Goal: Transaction & Acquisition: Obtain resource

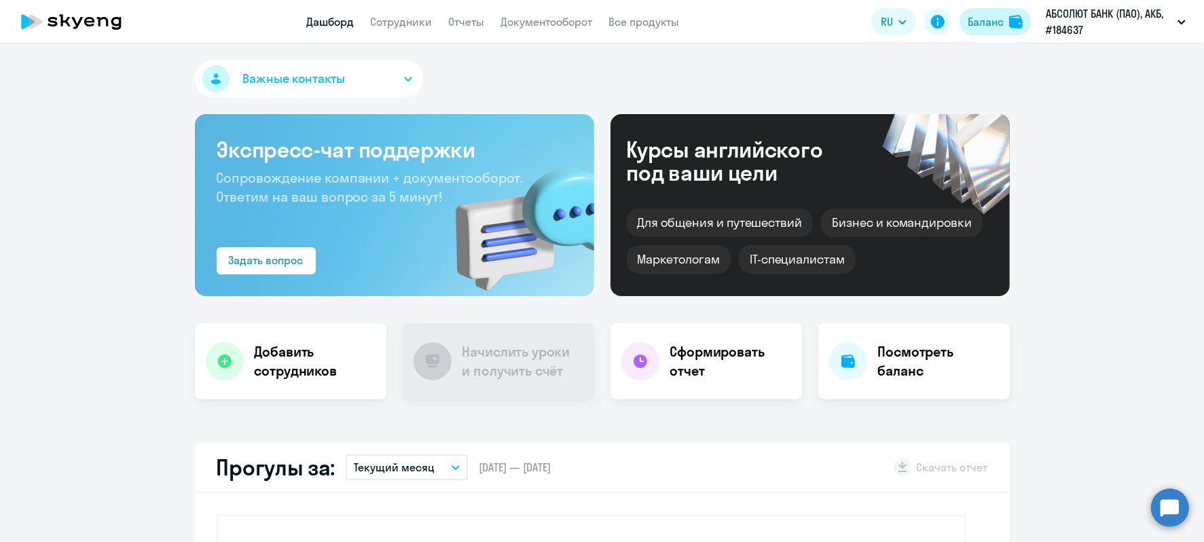
click at [986, 14] on div "Баланс" at bounding box center [986, 22] width 36 height 16
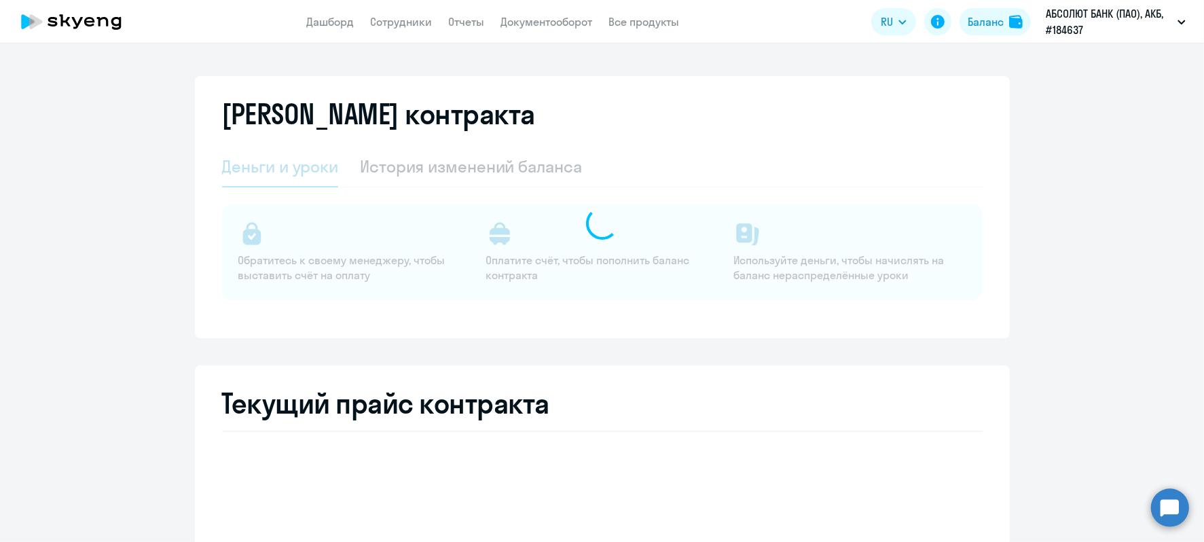
select select "english_adult_not_native_speaker"
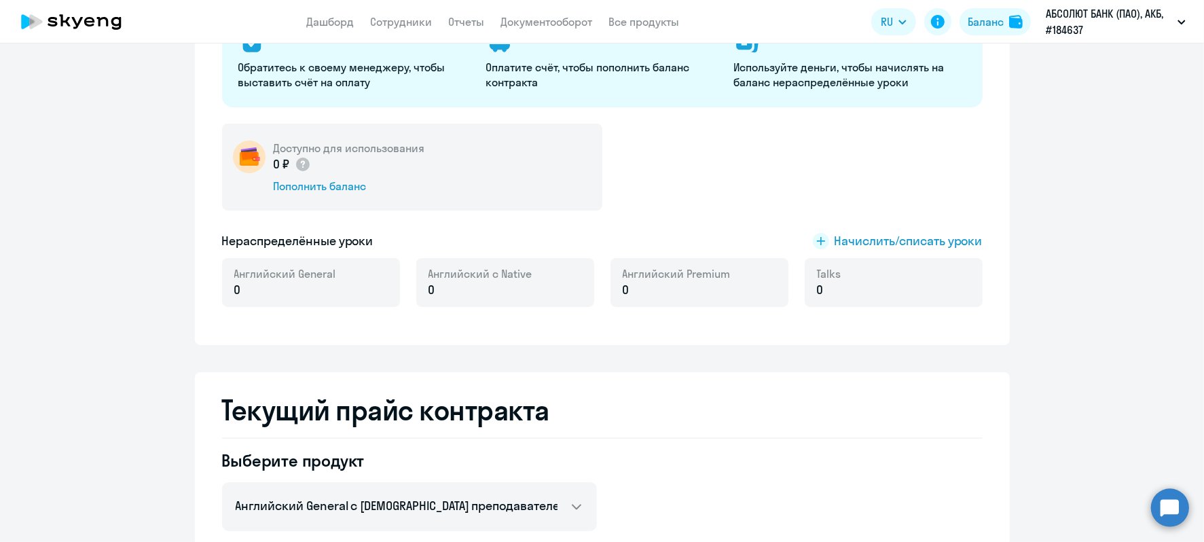
scroll to position [170, 0]
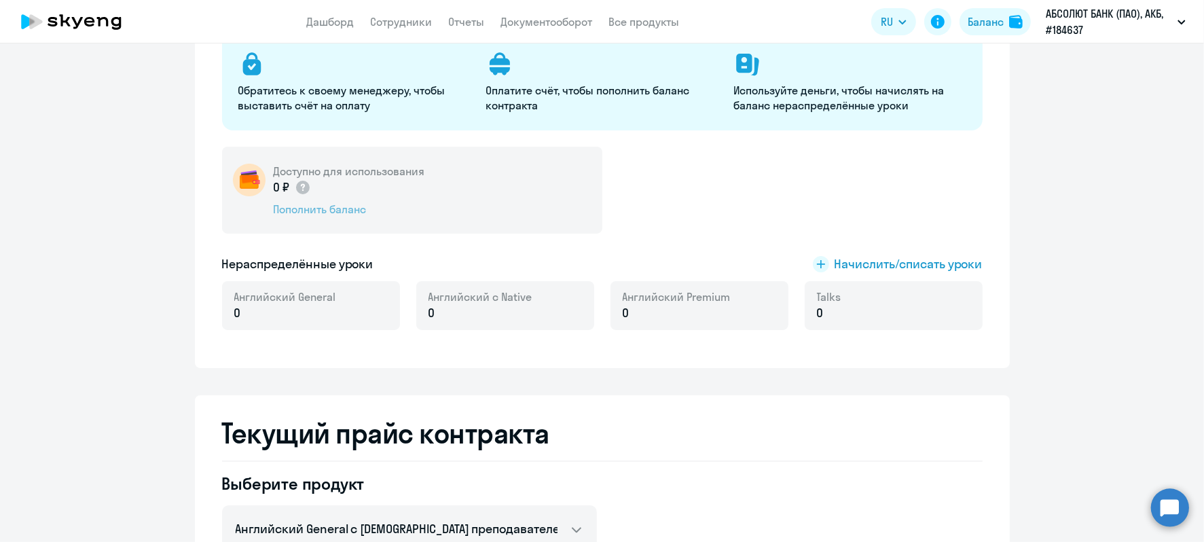
click at [331, 209] on div "Пополнить баланс" at bounding box center [349, 209] width 151 height 15
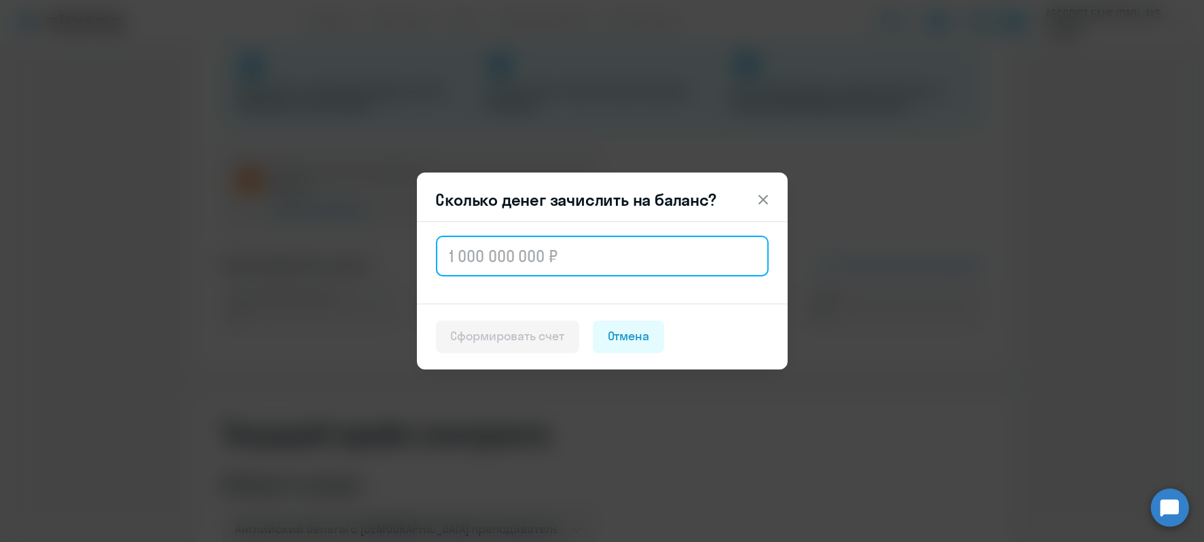
click at [584, 264] on input "text" at bounding box center [602, 256] width 333 height 41
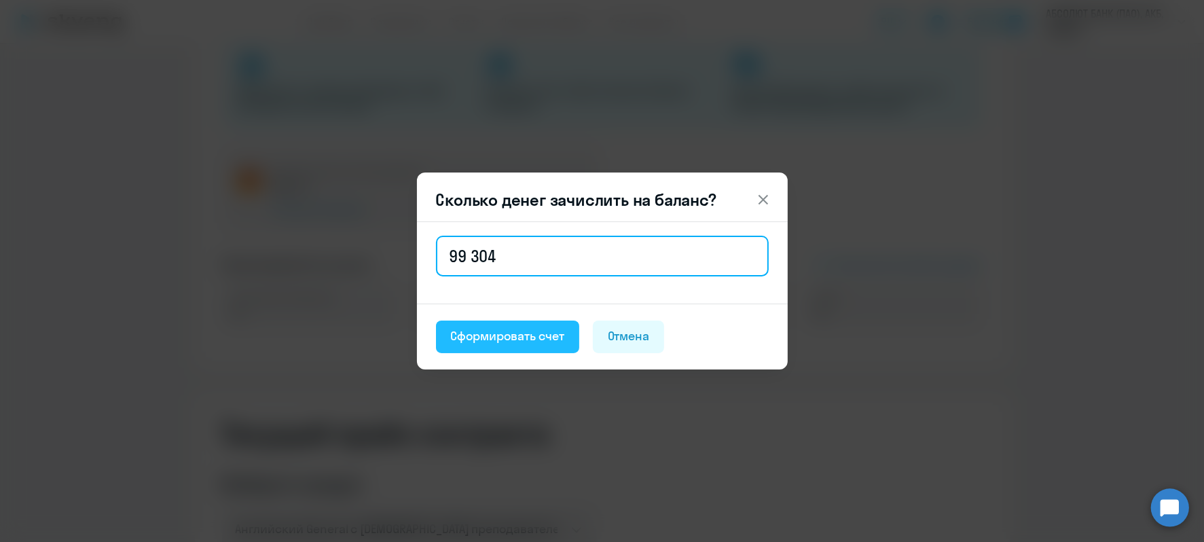
type input "99 304"
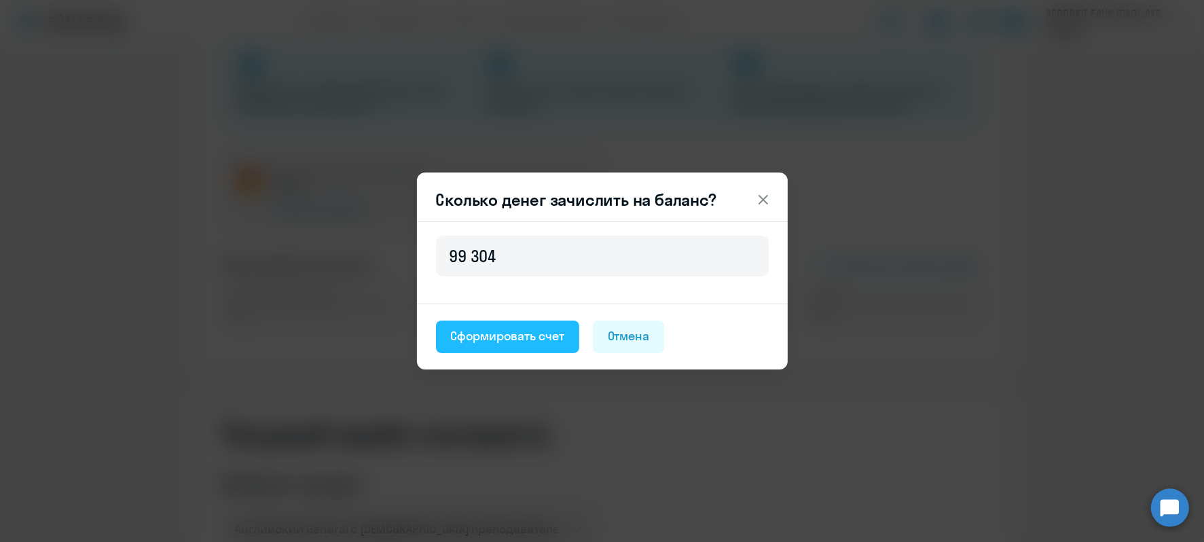
click at [504, 329] on button "Сформировать счет" at bounding box center [507, 337] width 143 height 33
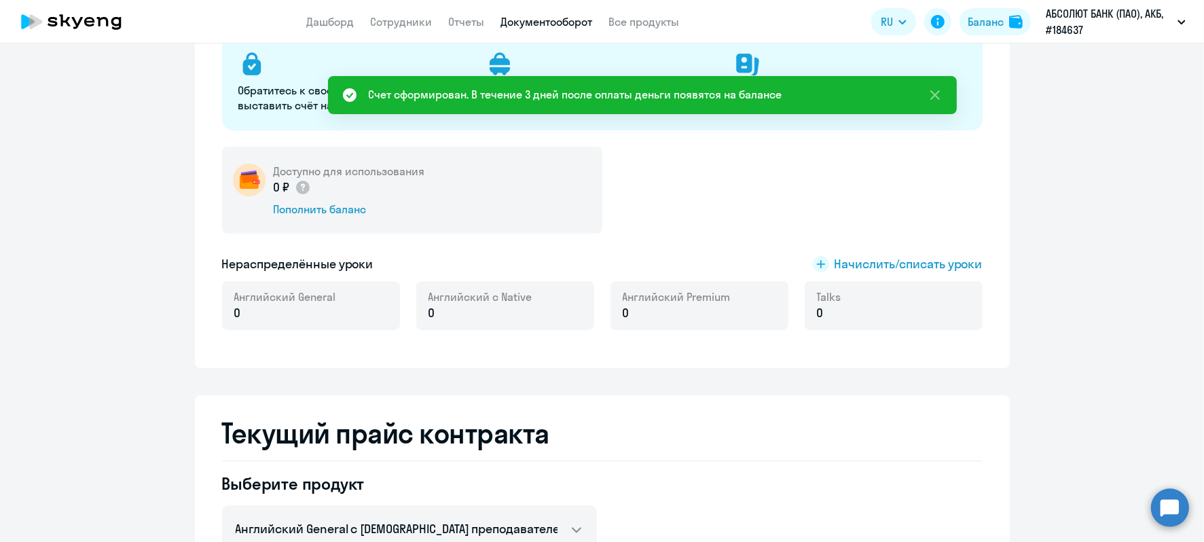
click at [531, 22] on link "Документооборот" at bounding box center [547, 22] width 92 height 14
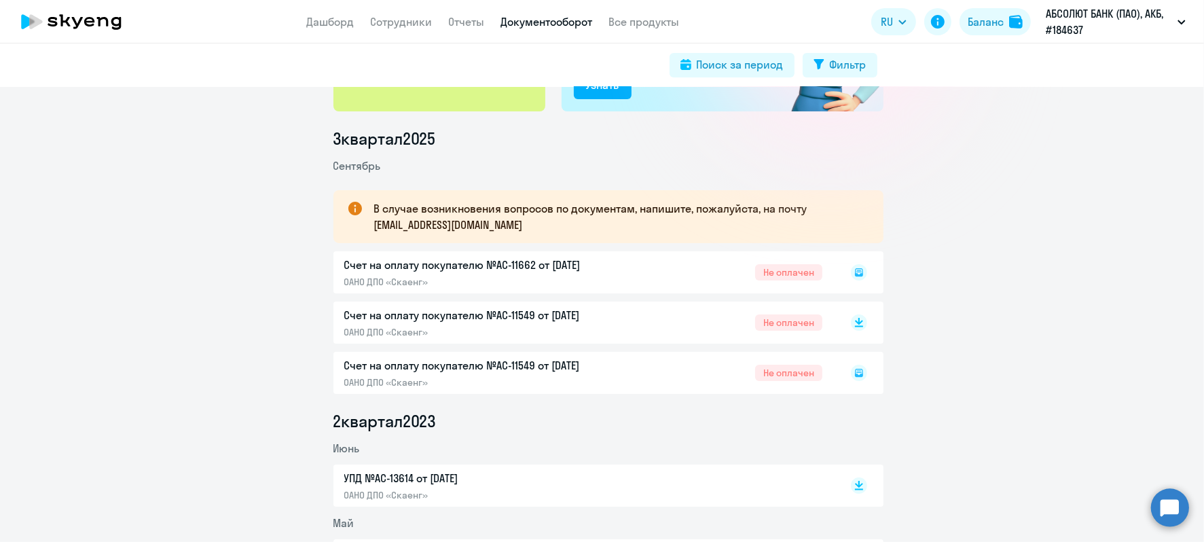
scroll to position [170, 0]
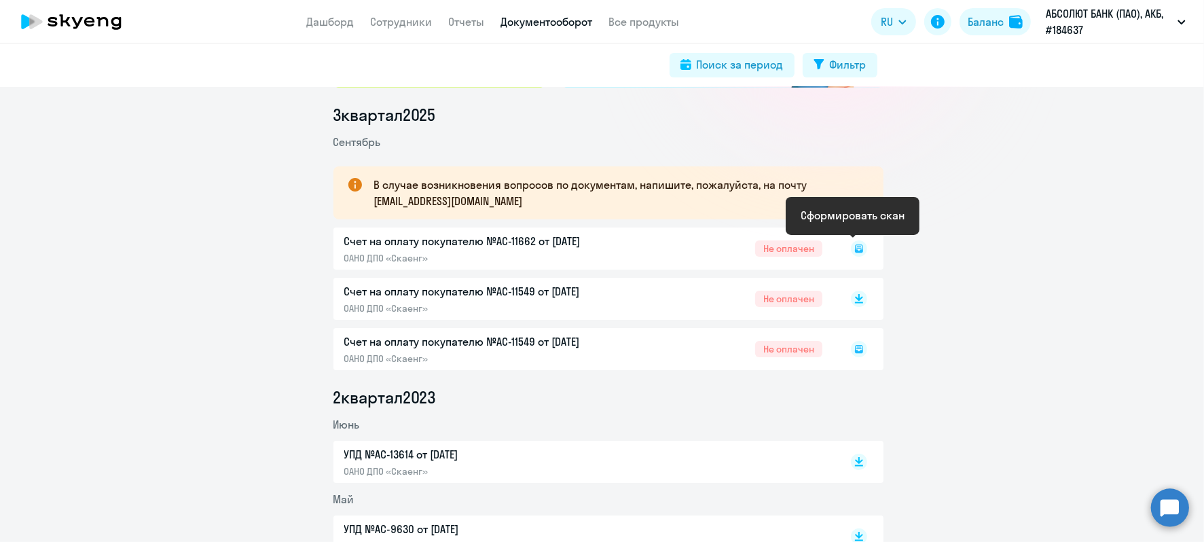
click at [857, 248] on icon at bounding box center [859, 248] width 5 height 1
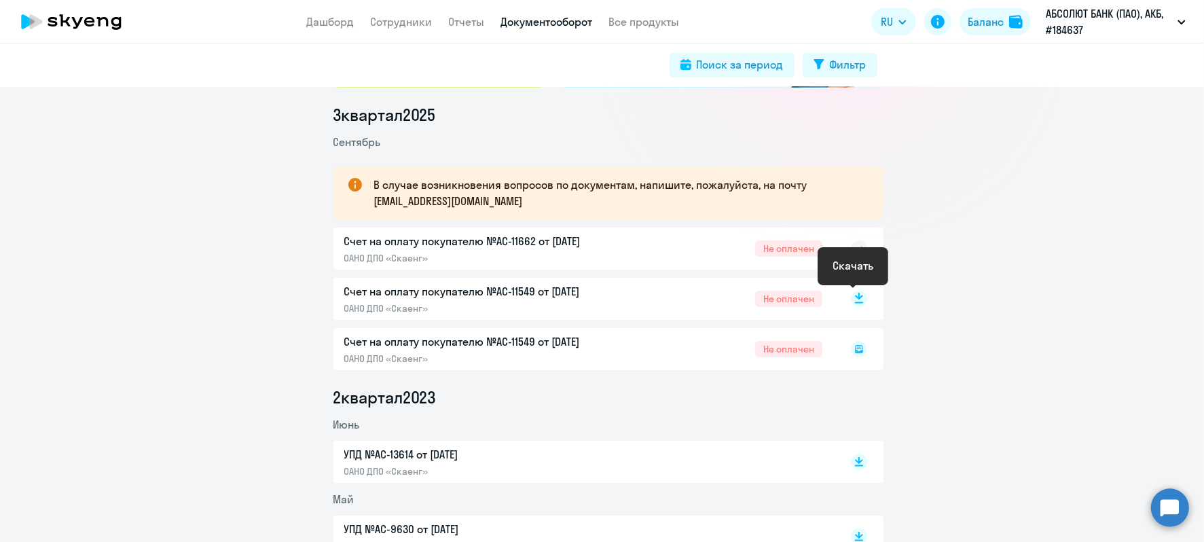
click at [857, 294] on rect at bounding box center [859, 299] width 16 height 16
